Goal: Transaction & Acquisition: Purchase product/service

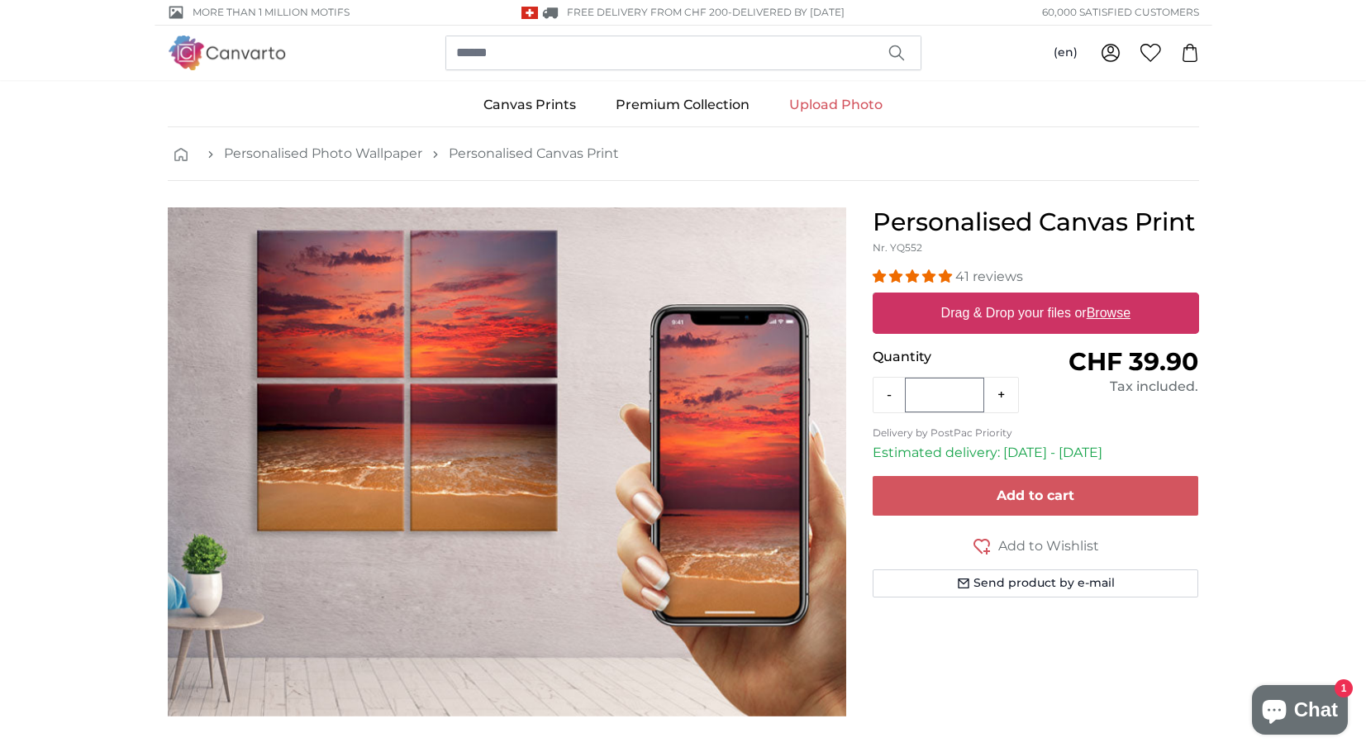
click at [1034, 212] on h1 "Personalised Canvas Print" at bounding box center [1036, 222] width 326 height 30
click at [845, 104] on link "Upload Photo" at bounding box center [835, 104] width 133 height 43
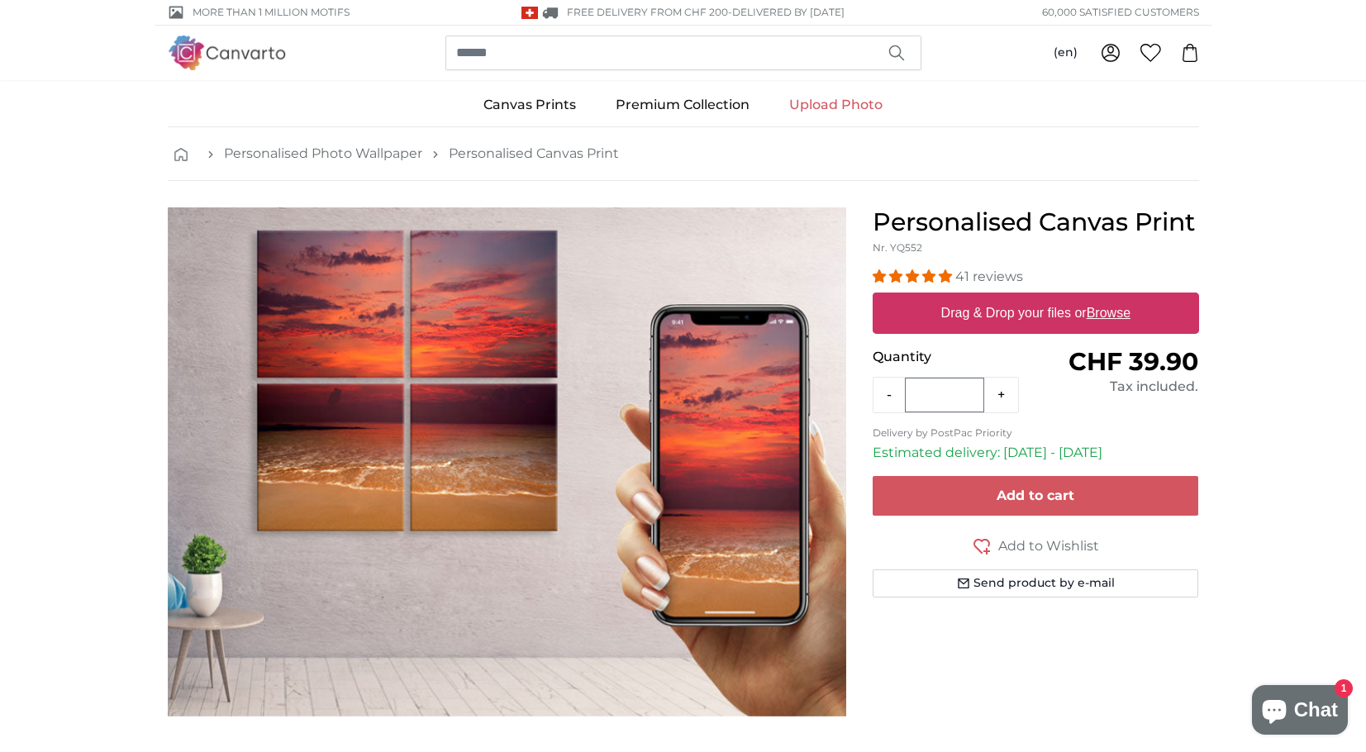
click at [1108, 316] on u "Browse" at bounding box center [1109, 313] width 44 height 14
click at [1108, 298] on input "Drag & Drop your files or Browse" at bounding box center [1036, 295] width 326 height 5
type input "**********"
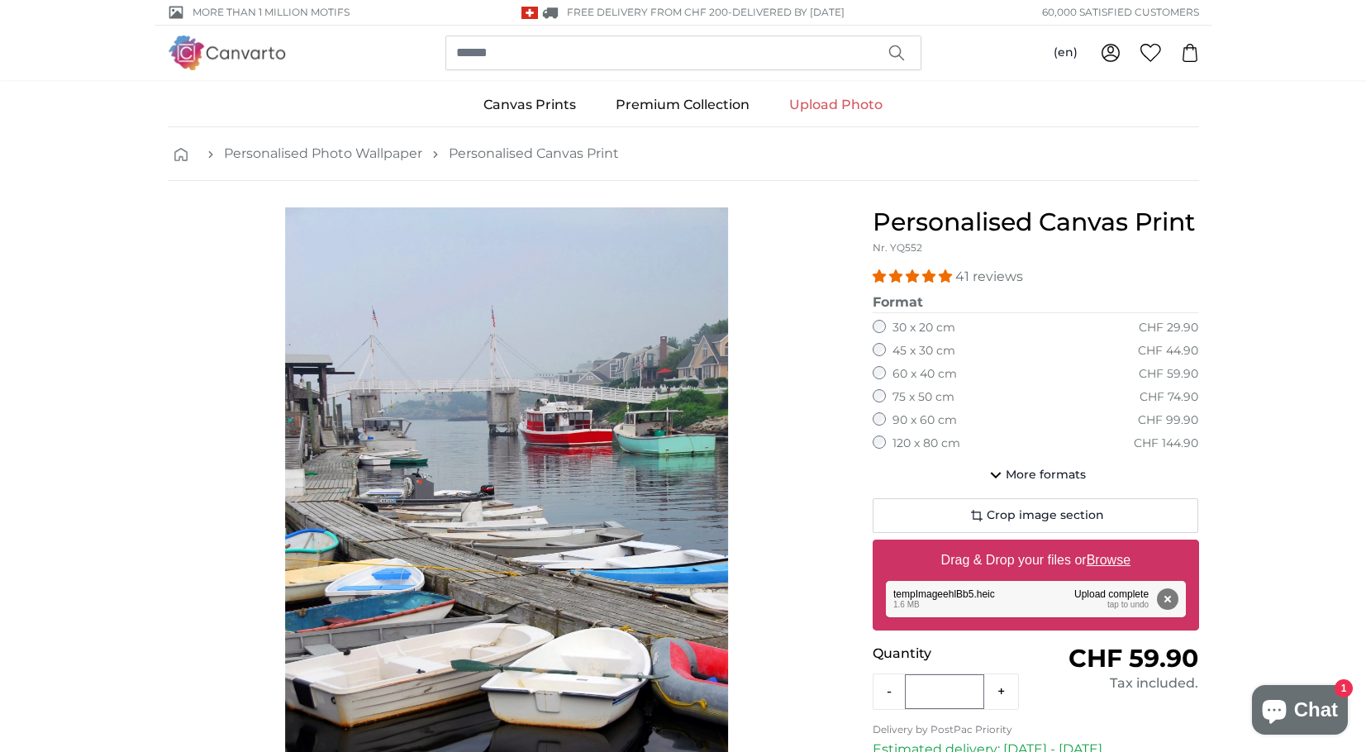
click at [893, 346] on label "45 x 30 cm" at bounding box center [924, 351] width 63 height 17
click at [887, 369] on div "60 x 40 cm CHF 59.90" at bounding box center [1036, 374] width 326 height 17
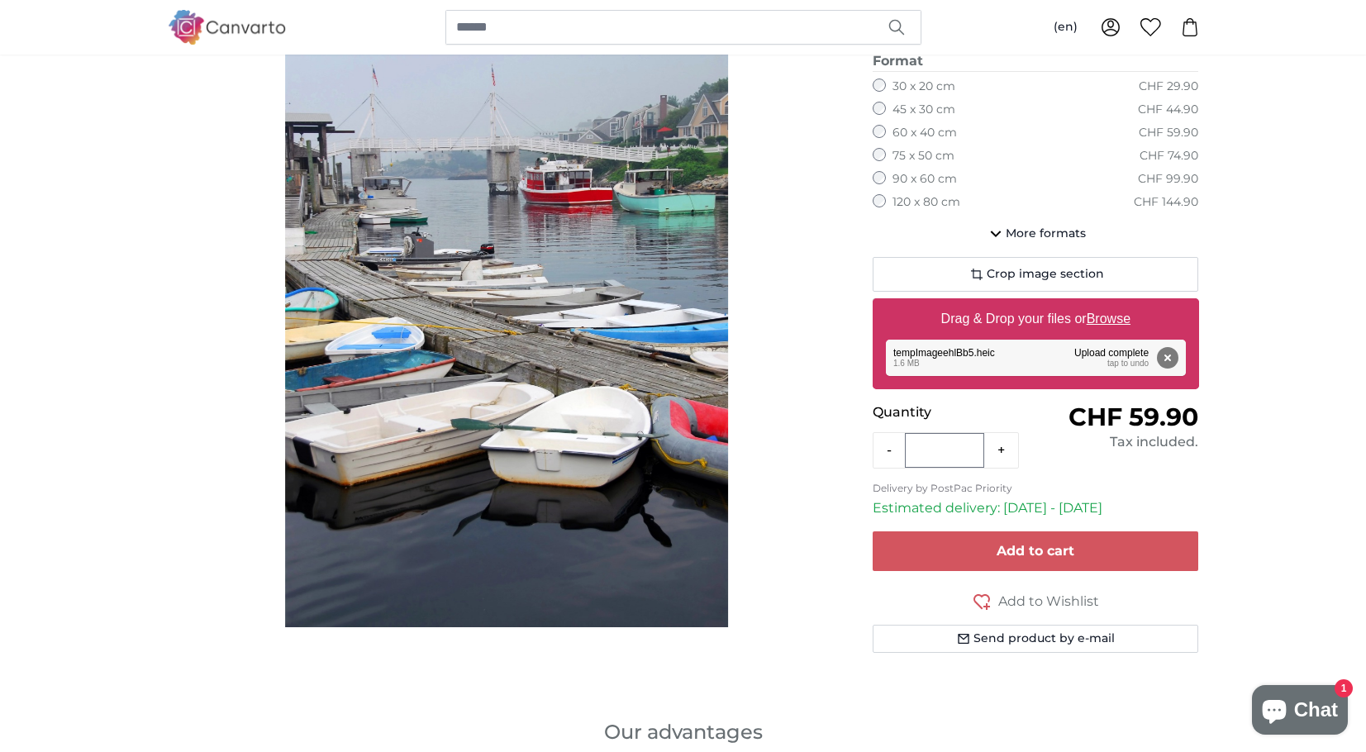
scroll to position [230, 0]
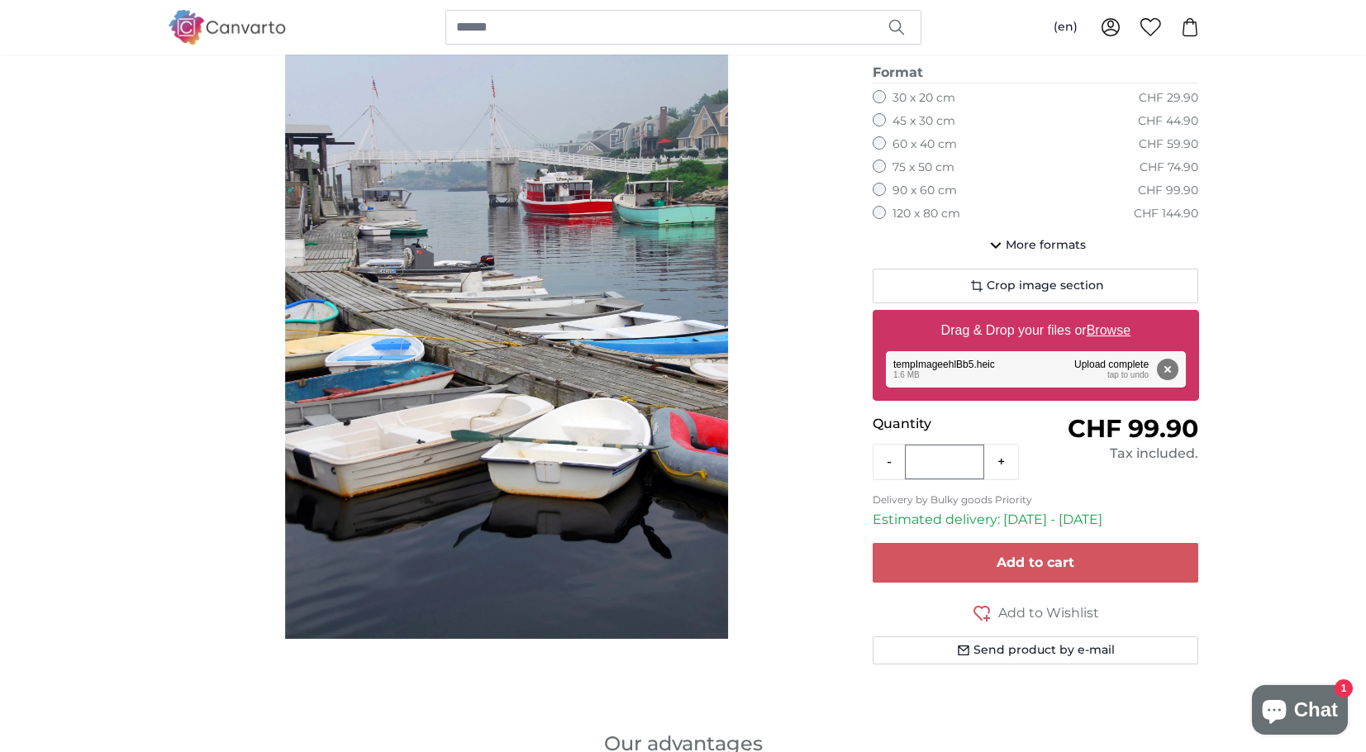
click at [878, 132] on fieldset "Format 40 x 30 cm CHF 39.90 60 x 45 cm CHF 59.90 80 x 60 cm CHF 84.90 30 x 20 c…" at bounding box center [1036, 146] width 326 height 166
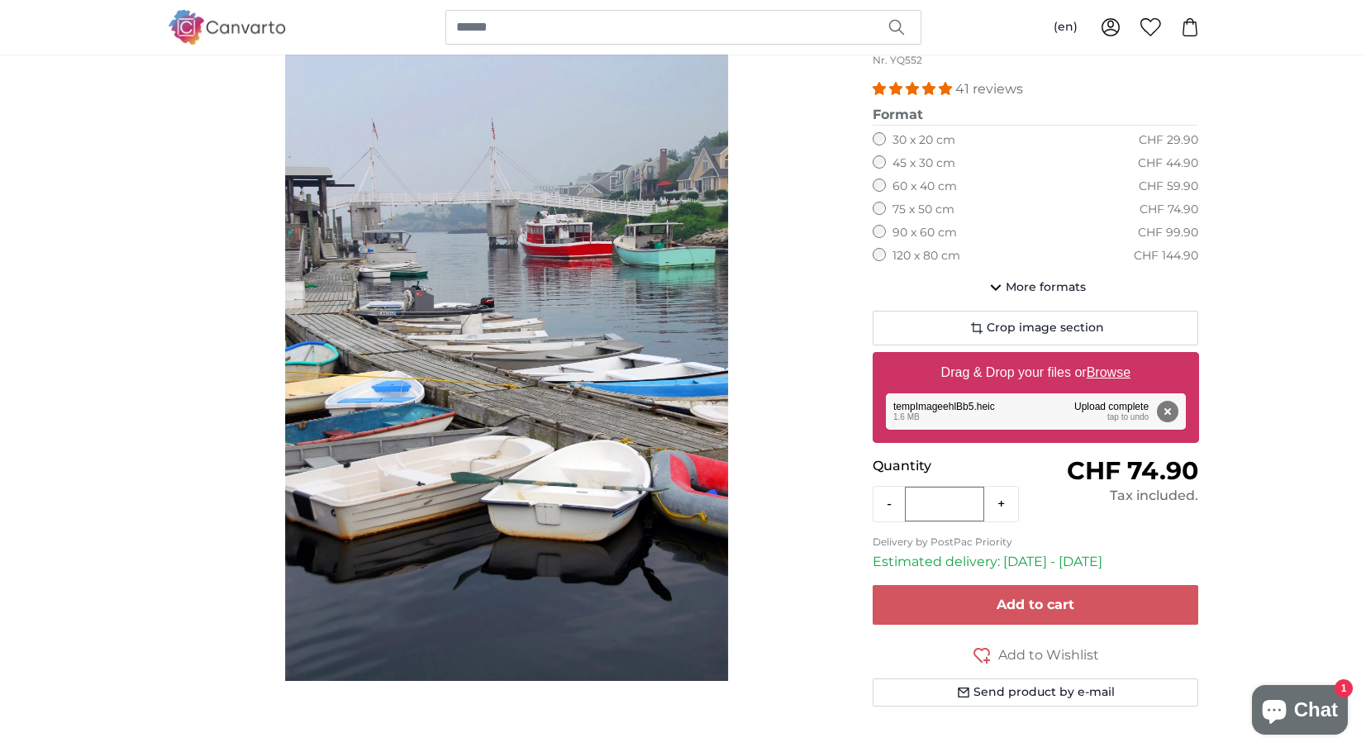
scroll to position [173, 0]
